Goal: Entertainment & Leisure: Consume media (video, audio)

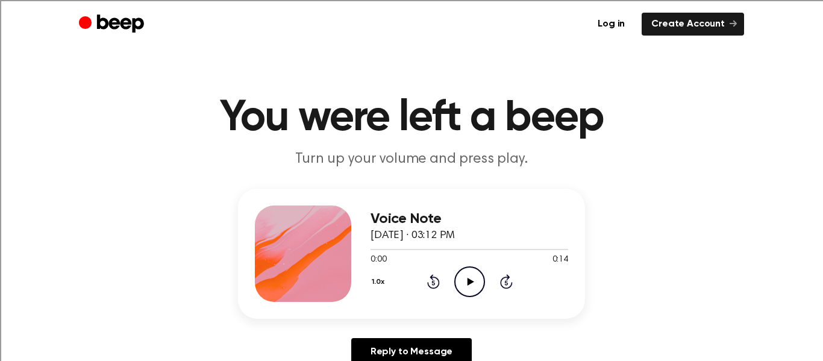
click at [478, 282] on icon "Play Audio" at bounding box center [469, 281] width 31 height 31
click at [468, 281] on icon at bounding box center [470, 282] width 7 height 8
click at [479, 266] on icon "Play Audio" at bounding box center [469, 281] width 31 height 31
click at [467, 289] on icon "Play Audio" at bounding box center [469, 281] width 31 height 31
